Goal: Navigation & Orientation: Find specific page/section

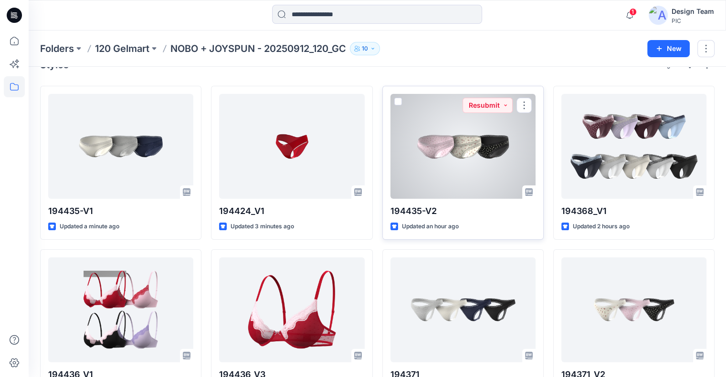
scroll to position [21, 0]
